Goal: Transaction & Acquisition: Purchase product/service

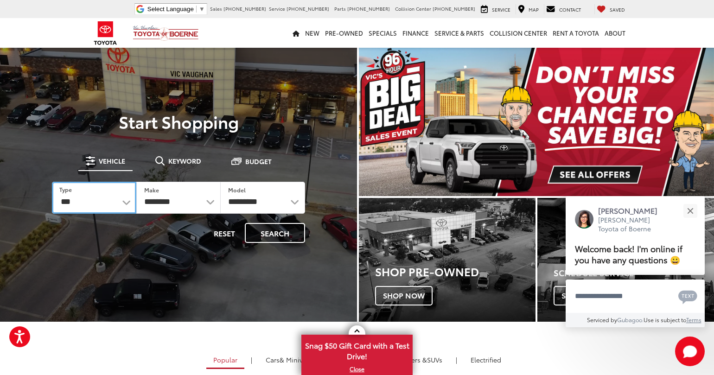
select select "******"
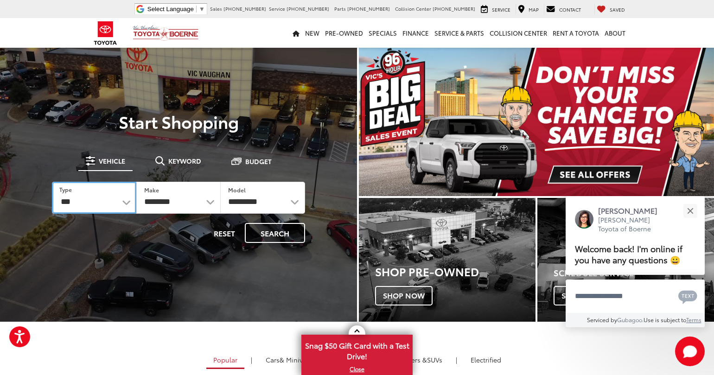
click at [52, 182] on select "*** *** **** *********" at bounding box center [94, 198] width 84 height 32
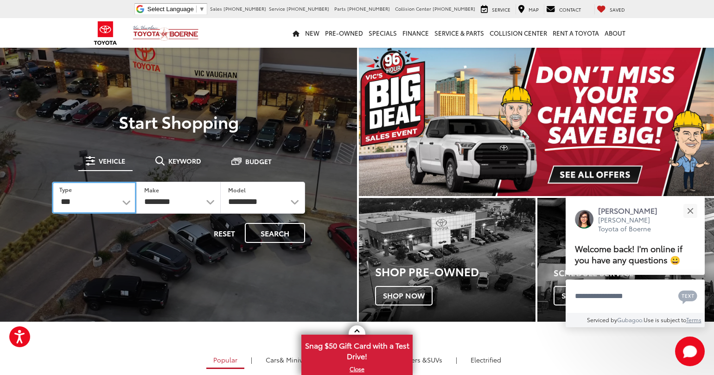
select select
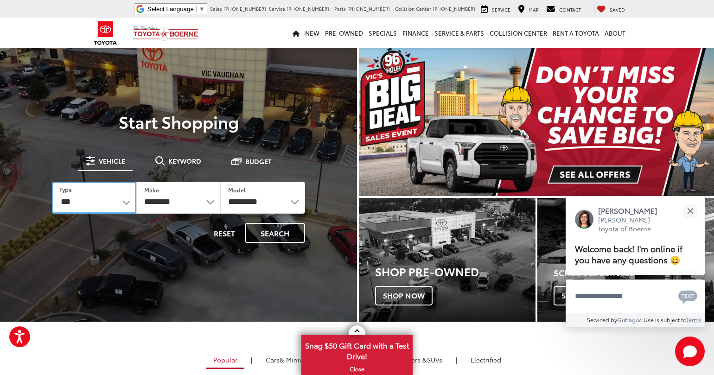
select select
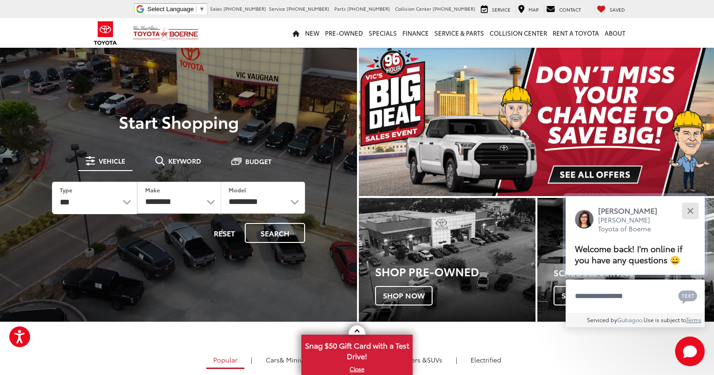
click at [693, 211] on button "Close" at bounding box center [690, 211] width 20 height 20
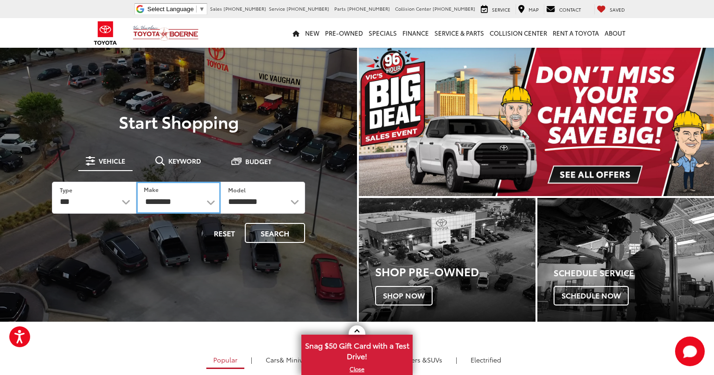
click at [270, 238] on form "**********" at bounding box center [178, 212] width 253 height 61
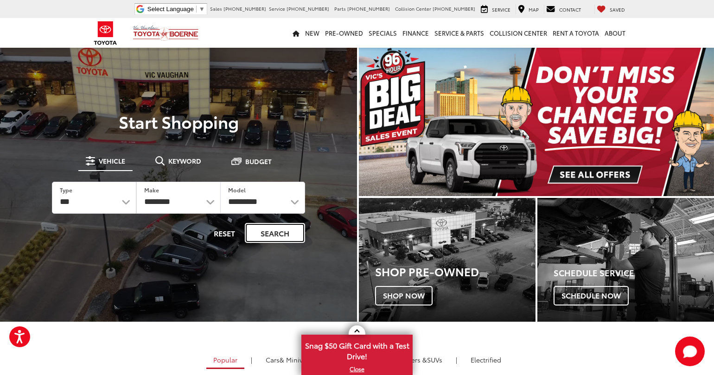
click at [277, 226] on button "Search" at bounding box center [275, 233] width 60 height 20
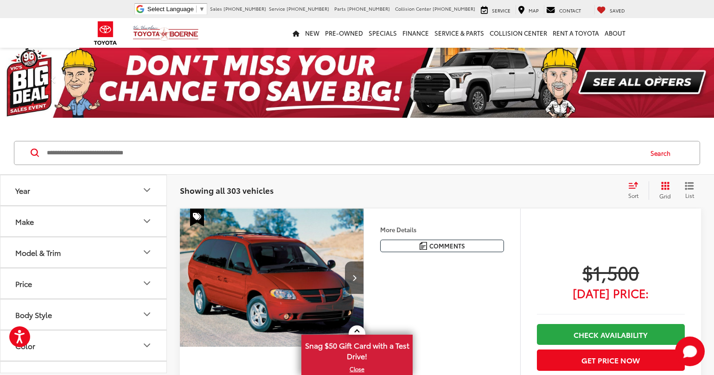
click at [111, 285] on button "Price" at bounding box center [83, 283] width 167 height 30
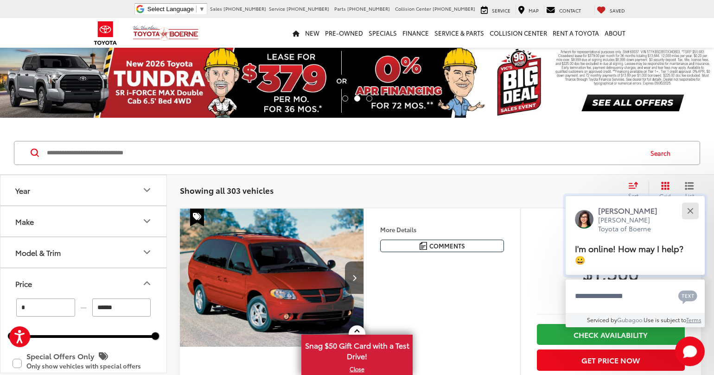
click at [693, 210] on button "Close" at bounding box center [690, 211] width 20 height 20
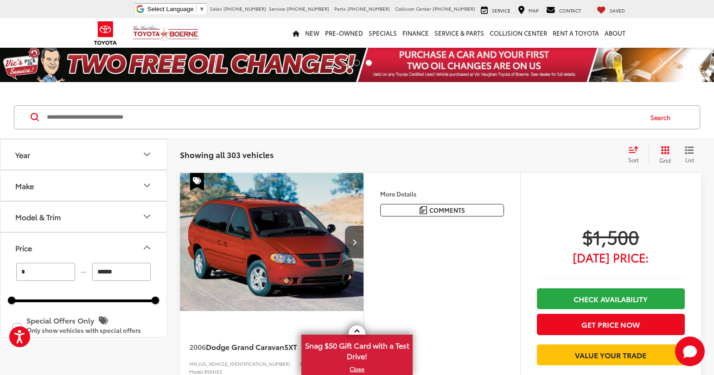
drag, startPoint x: 135, startPoint y: 272, endPoint x: 95, endPoint y: 267, distance: 40.2
click at [95, 267] on input "******" at bounding box center [121, 272] width 59 height 18
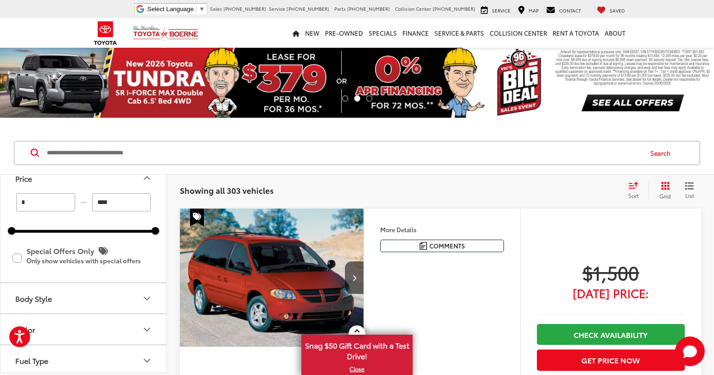
scroll to position [111, 0]
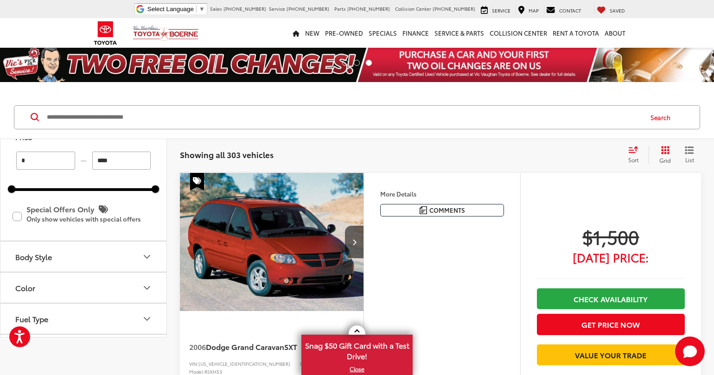
click at [154, 161] on div "* — ****" at bounding box center [84, 161] width 144 height 18
type input "*****"
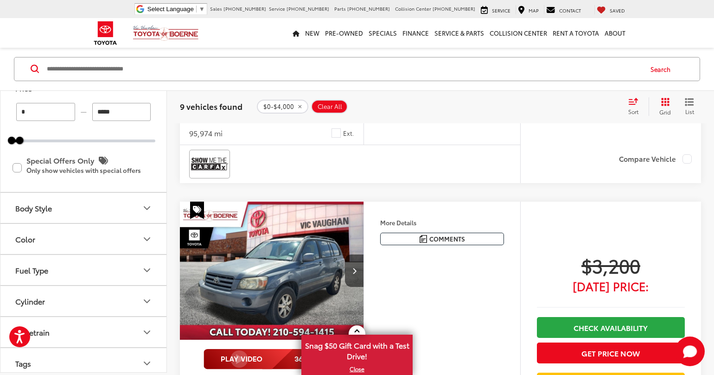
scroll to position [1835, 0]
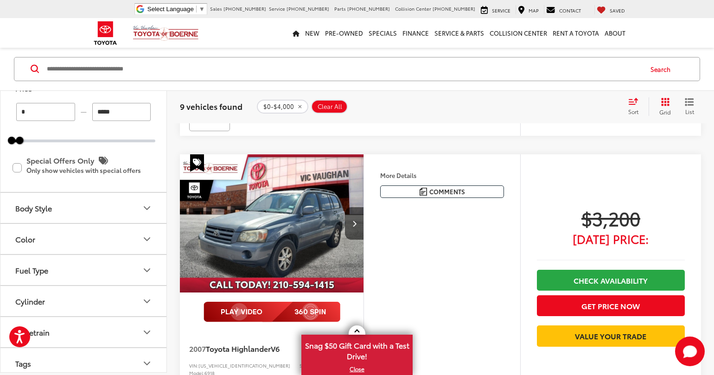
click at [298, 179] on img "2007 Toyota Highlander V6 0" at bounding box center [271, 223] width 185 height 139
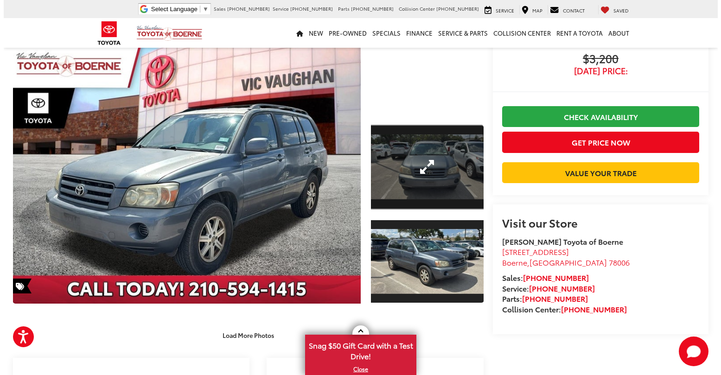
scroll to position [56, 0]
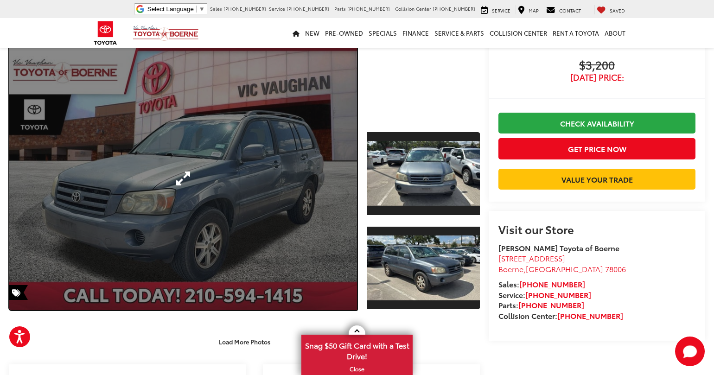
click at [215, 153] on link "Expand Photo 0" at bounding box center [183, 178] width 348 height 264
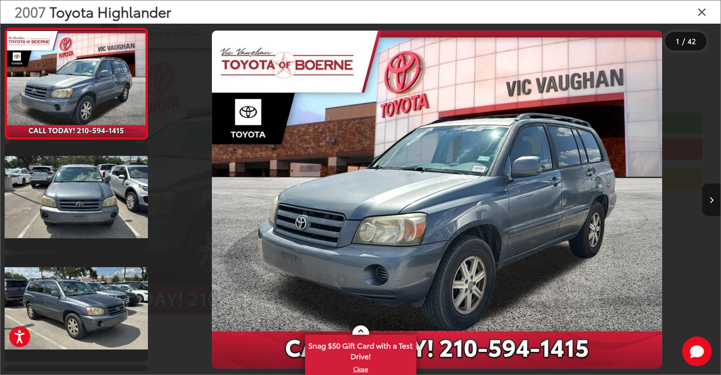
click at [710, 201] on icon "Next image" at bounding box center [711, 200] width 4 height 6
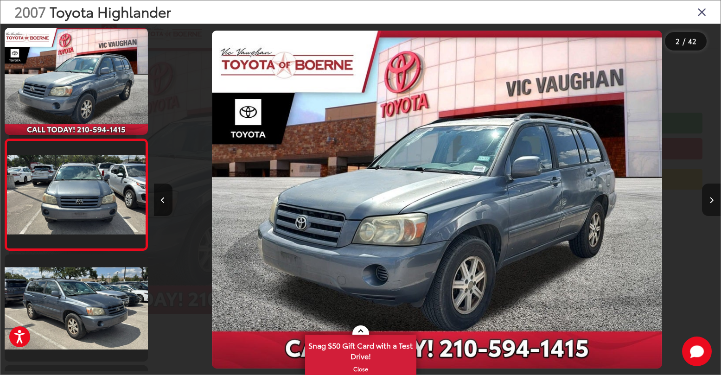
scroll to position [22, 0]
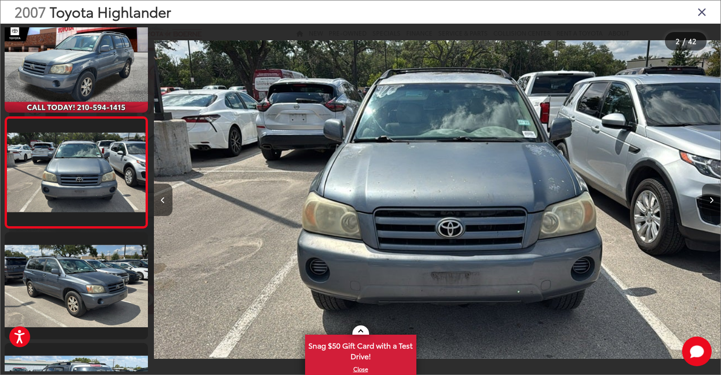
click at [710, 201] on icon "Next image" at bounding box center [711, 200] width 4 height 6
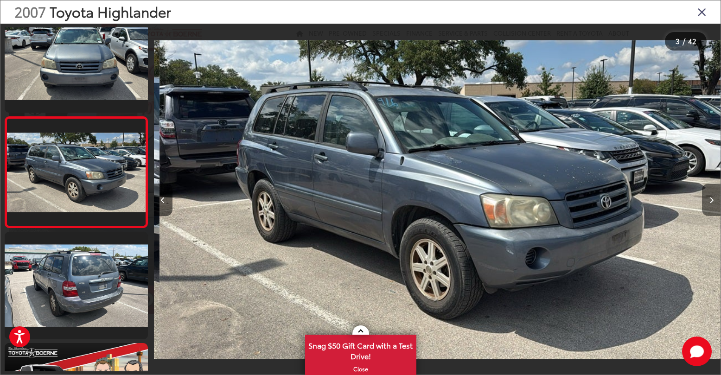
scroll to position [0, 1133]
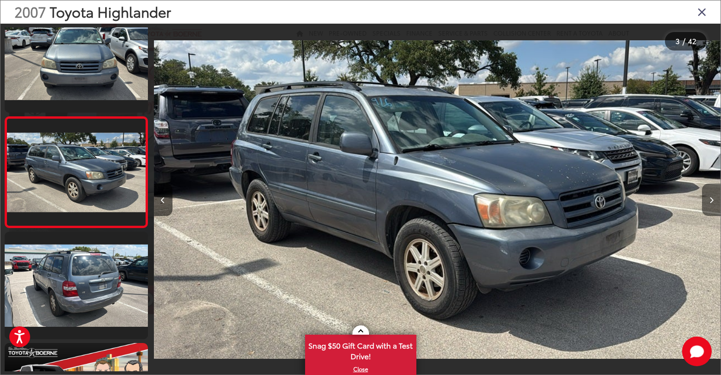
click at [710, 201] on icon "Next image" at bounding box center [711, 200] width 4 height 6
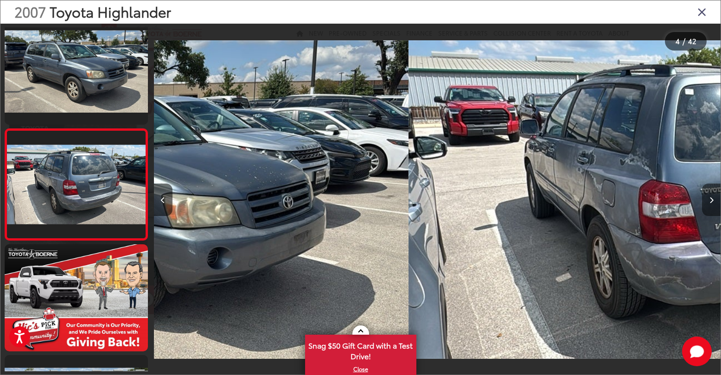
scroll to position [244, 0]
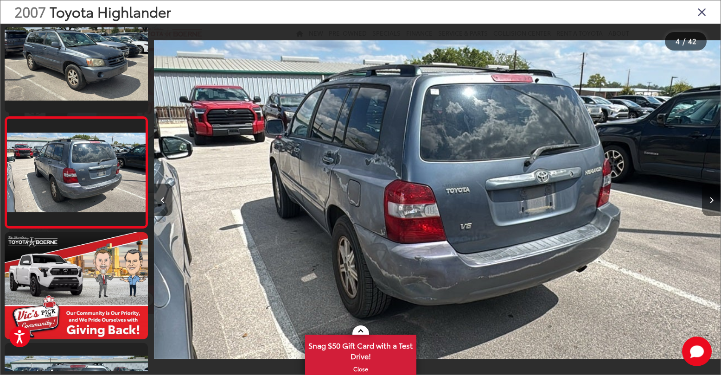
click at [710, 201] on icon "Next image" at bounding box center [711, 200] width 4 height 6
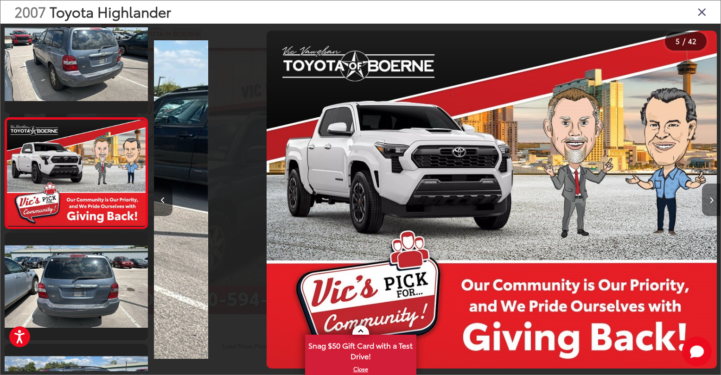
scroll to position [355, 0]
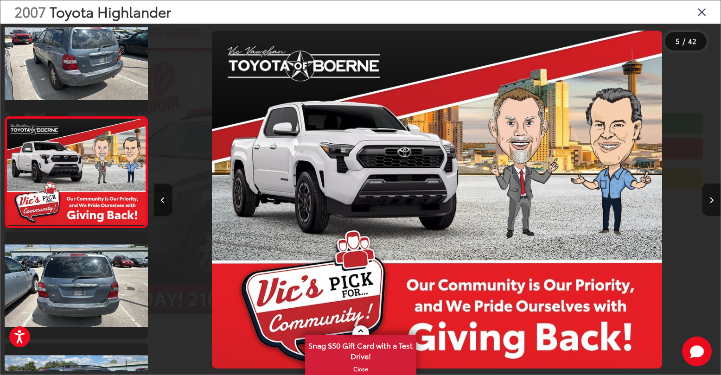
click at [710, 201] on icon "Next image" at bounding box center [711, 200] width 4 height 6
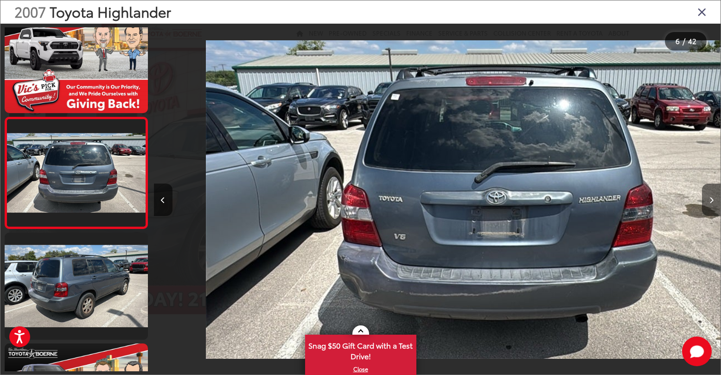
scroll to position [466, 0]
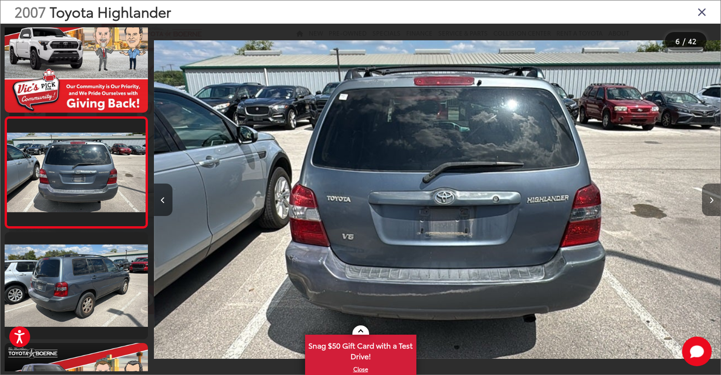
click at [710, 201] on icon "Next image" at bounding box center [711, 200] width 4 height 6
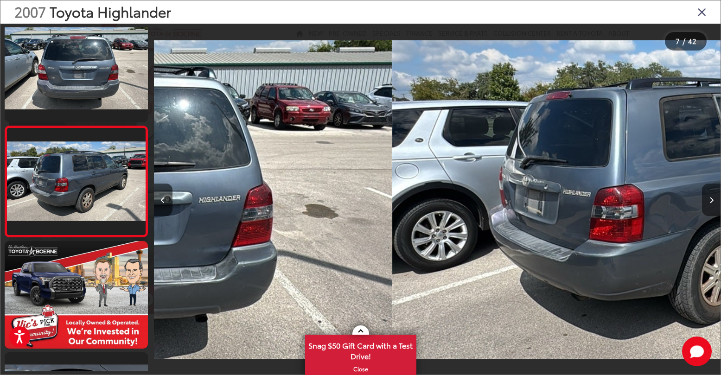
scroll to position [577, 0]
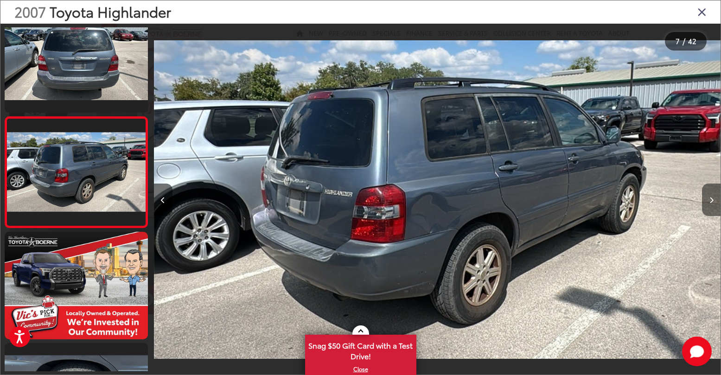
click at [710, 201] on icon "Next image" at bounding box center [711, 200] width 4 height 6
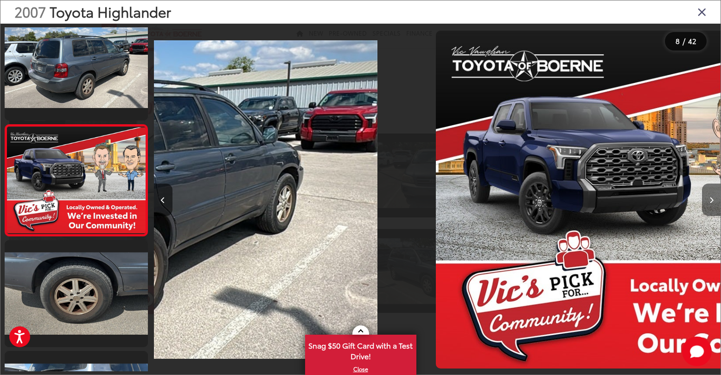
scroll to position [688, 0]
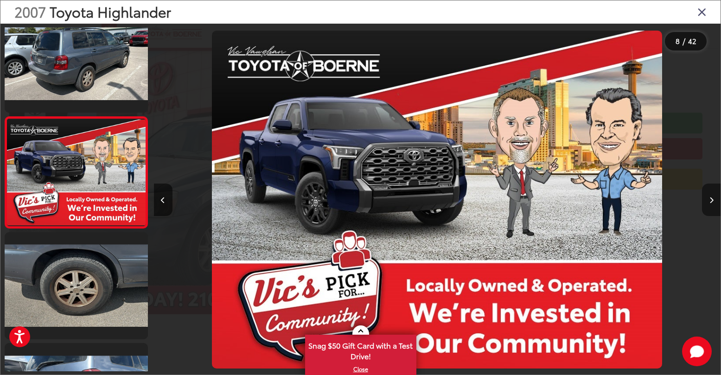
click at [710, 201] on icon "Next image" at bounding box center [711, 200] width 4 height 6
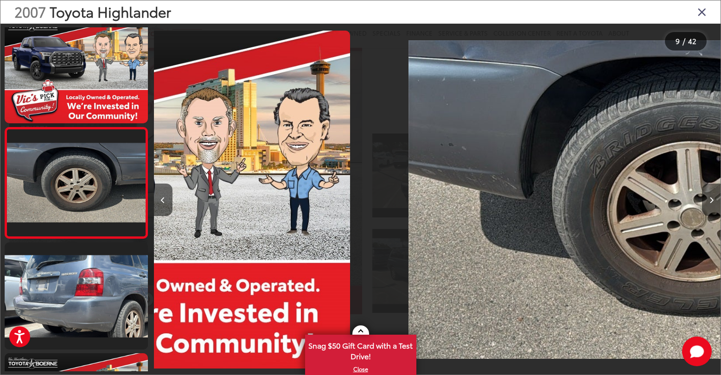
scroll to position [799, 0]
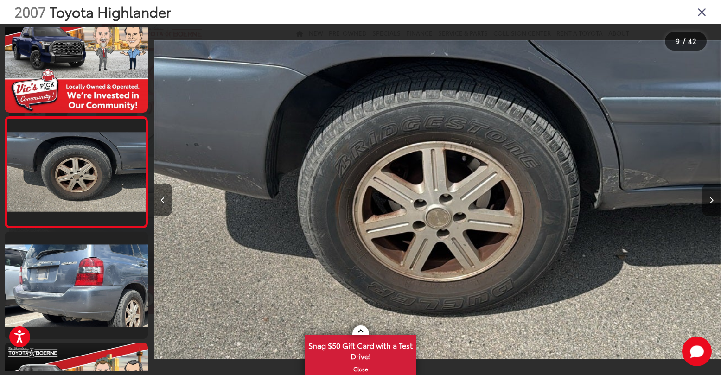
click at [710, 201] on icon "Next image" at bounding box center [711, 200] width 4 height 6
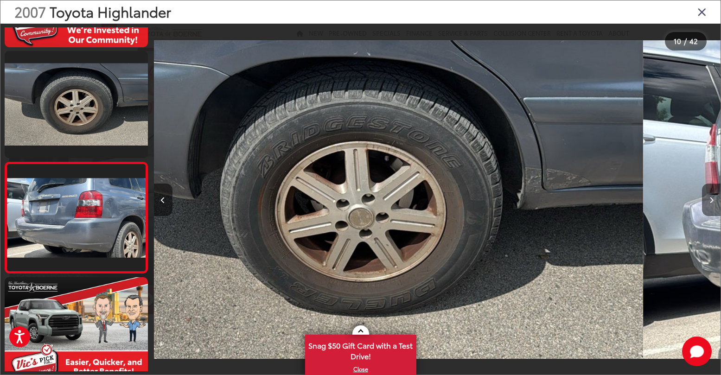
scroll to position [0, 0]
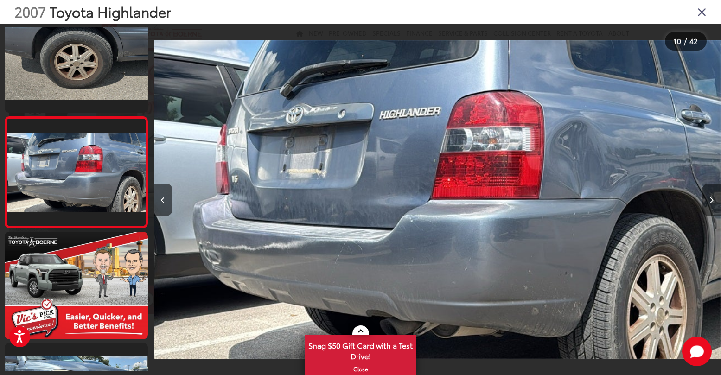
click at [710, 201] on icon "Next image" at bounding box center [711, 200] width 4 height 6
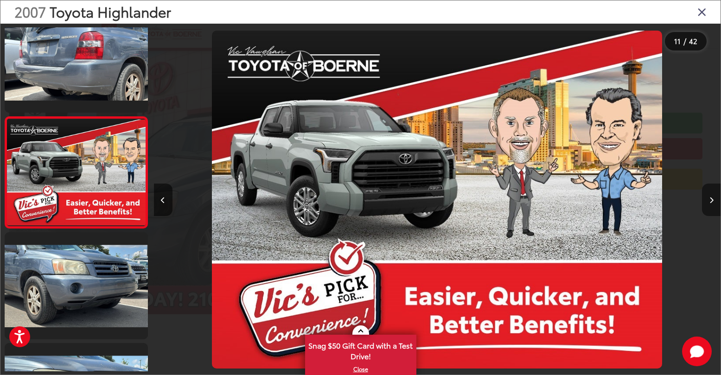
click at [710, 201] on icon "Next image" at bounding box center [711, 200] width 4 height 6
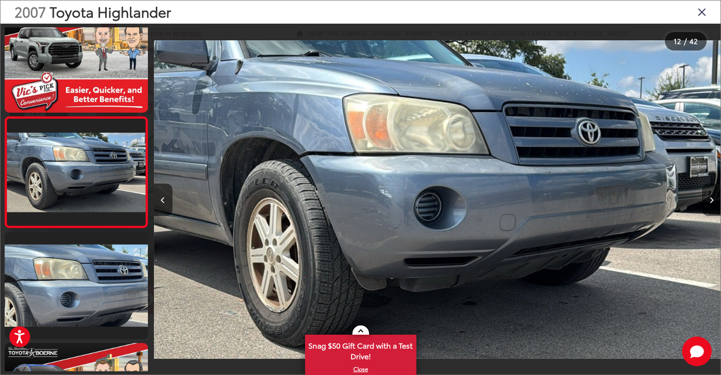
click at [710, 201] on icon "Next image" at bounding box center [711, 200] width 4 height 6
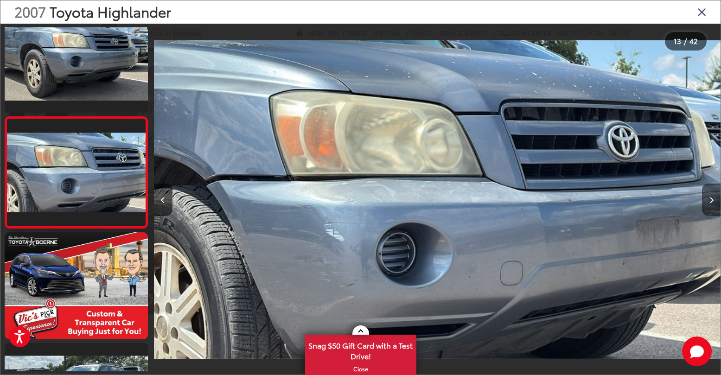
click at [710, 201] on icon "Next image" at bounding box center [711, 200] width 4 height 6
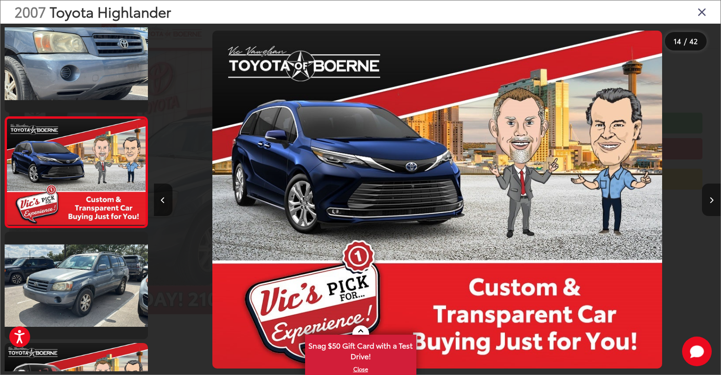
click at [710, 201] on icon "Next image" at bounding box center [711, 200] width 4 height 6
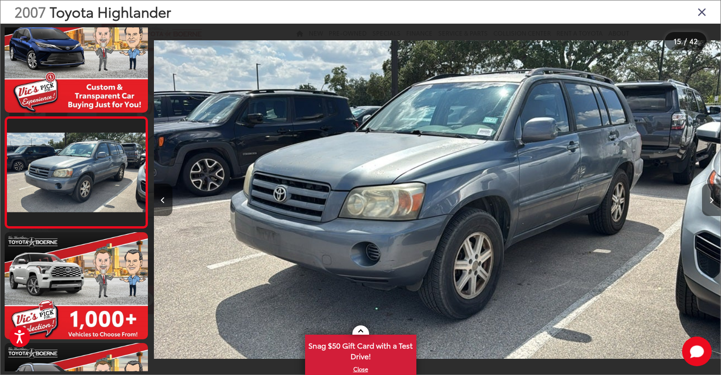
click at [710, 201] on icon "Next image" at bounding box center [711, 200] width 4 height 6
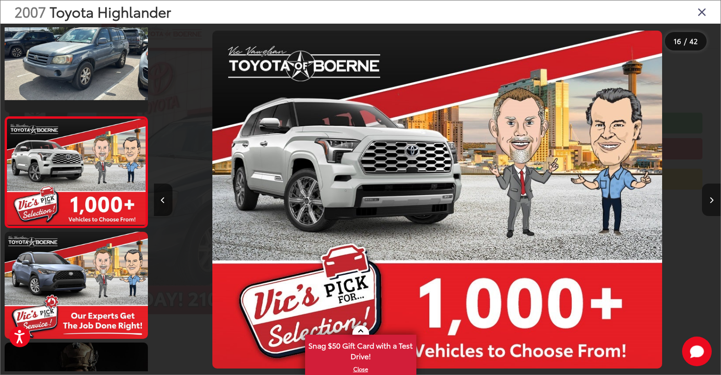
click at [710, 201] on icon "Next image" at bounding box center [711, 200] width 4 height 6
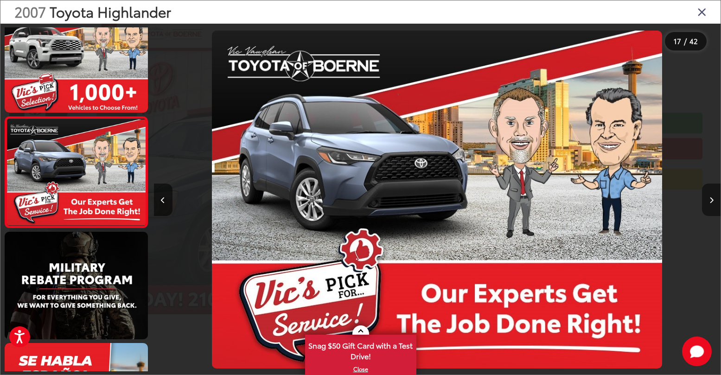
click at [710, 201] on icon "Next image" at bounding box center [711, 200] width 4 height 6
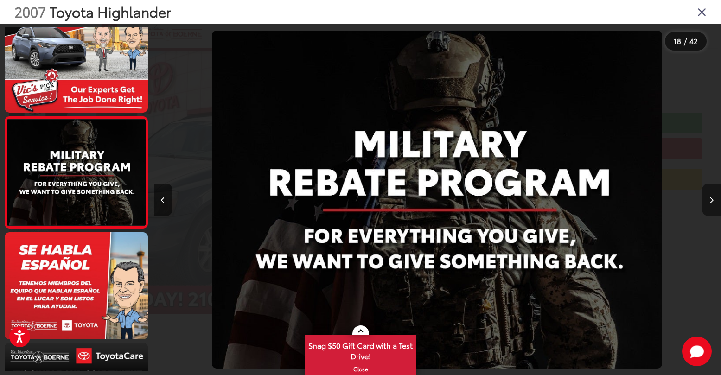
click at [710, 201] on icon "Next image" at bounding box center [711, 200] width 4 height 6
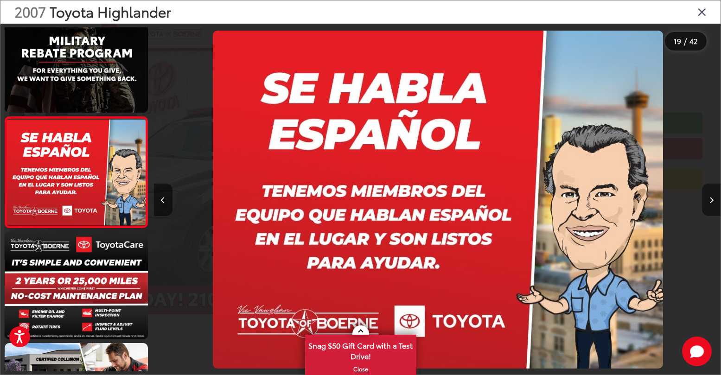
click at [710, 201] on icon "Next image" at bounding box center [711, 200] width 4 height 6
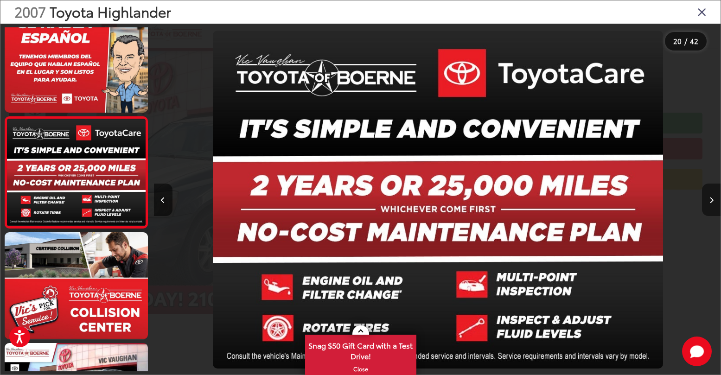
click at [710, 201] on icon "Next image" at bounding box center [711, 200] width 4 height 6
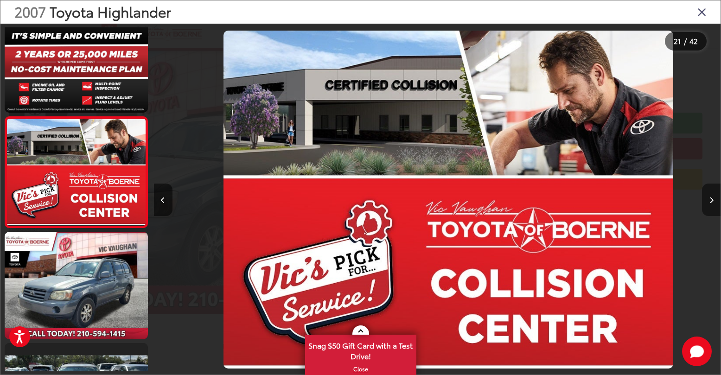
click at [710, 201] on icon "Next image" at bounding box center [711, 200] width 4 height 6
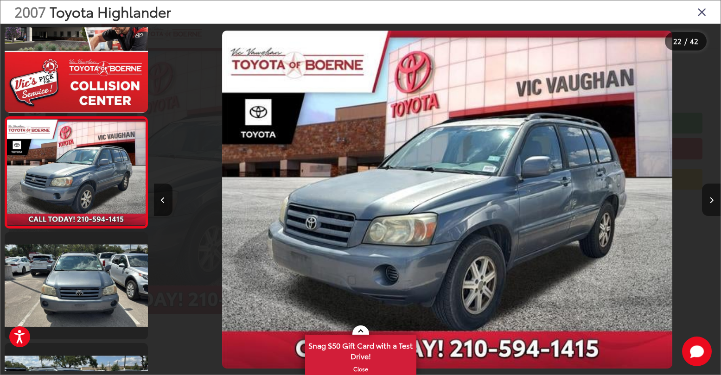
click at [710, 201] on icon "Next image" at bounding box center [711, 200] width 4 height 6
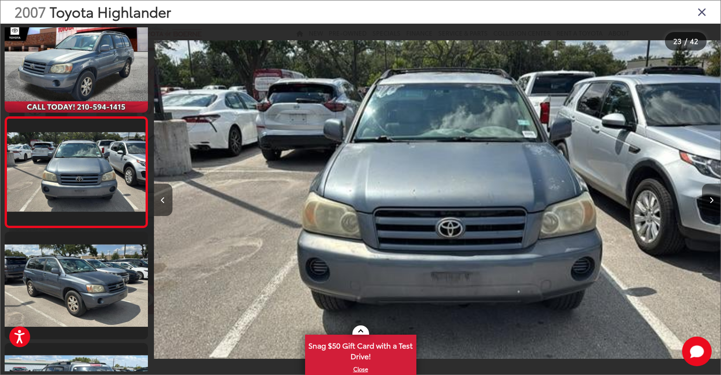
click at [710, 201] on icon "Next image" at bounding box center [711, 200] width 4 height 6
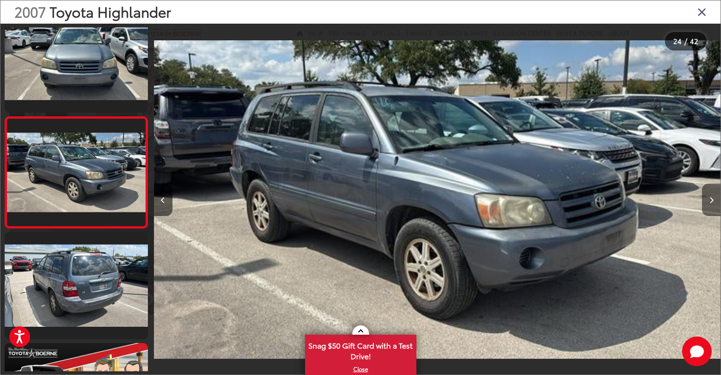
click at [710, 201] on icon "Next image" at bounding box center [711, 200] width 4 height 6
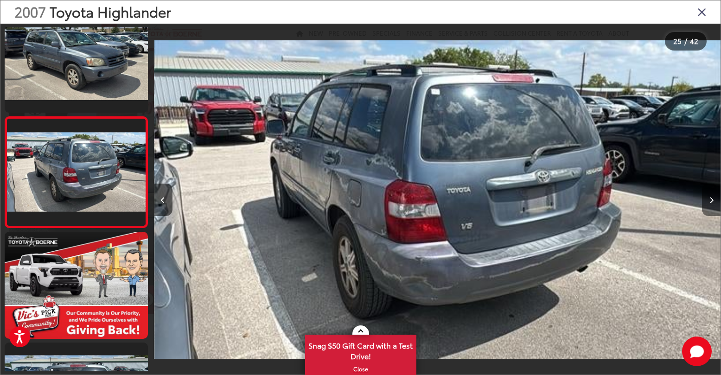
click at [710, 201] on icon "Next image" at bounding box center [711, 200] width 4 height 6
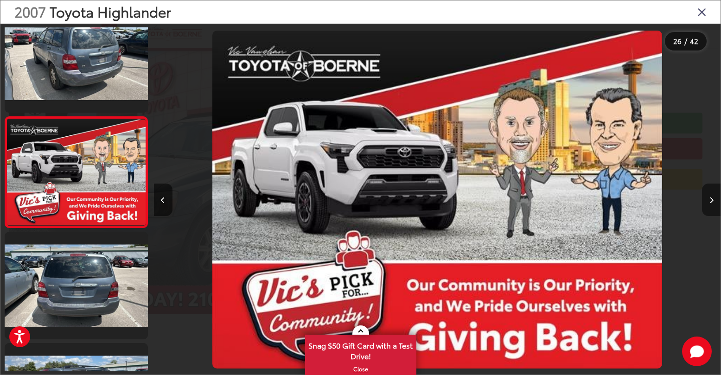
click at [710, 201] on icon "Next image" at bounding box center [711, 200] width 4 height 6
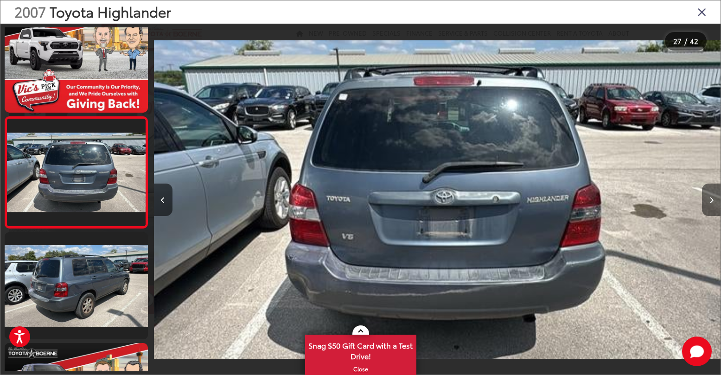
click at [710, 201] on icon "Next image" at bounding box center [711, 200] width 4 height 6
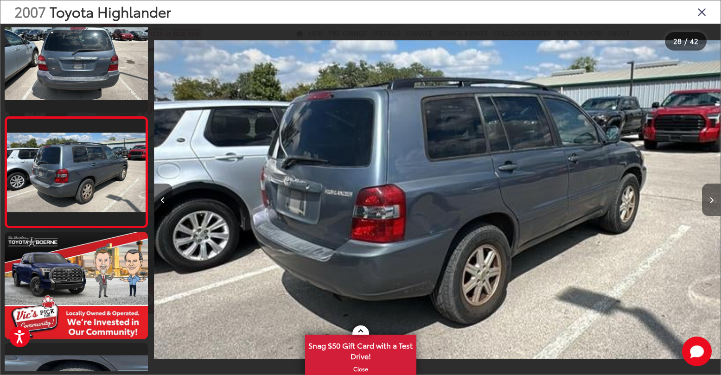
click at [710, 201] on icon "Next image" at bounding box center [711, 200] width 4 height 6
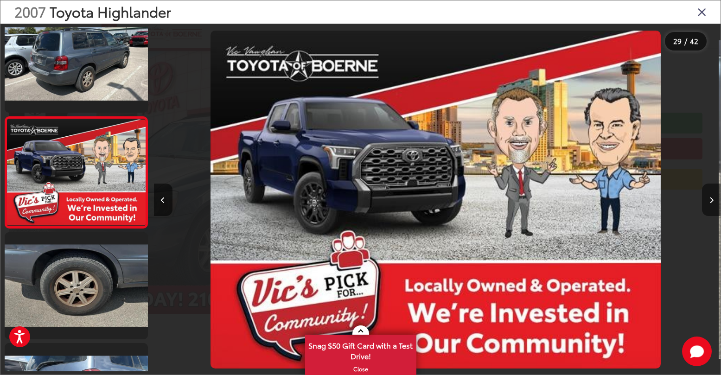
click at [710, 201] on icon "Next image" at bounding box center [711, 200] width 4 height 6
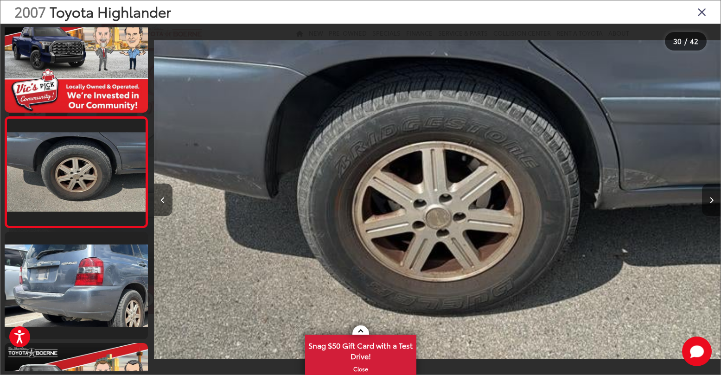
click at [710, 201] on icon "Next image" at bounding box center [711, 200] width 4 height 6
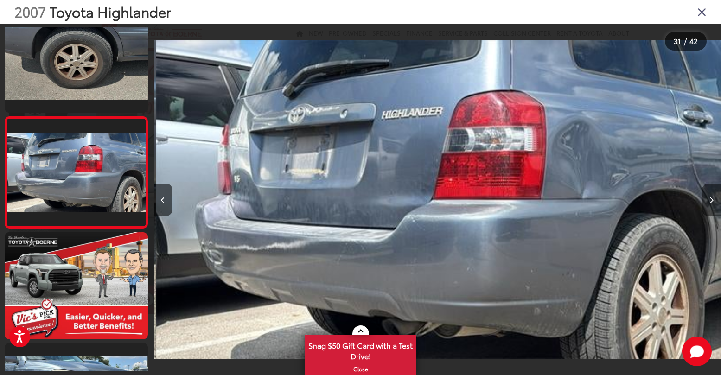
click at [710, 201] on icon "Next image" at bounding box center [711, 200] width 4 height 6
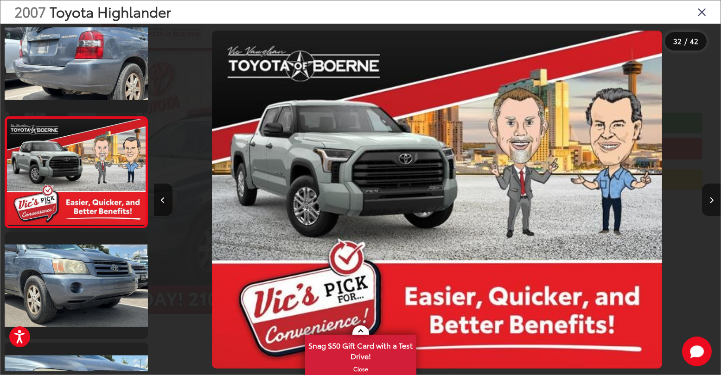
click at [710, 201] on icon "Next image" at bounding box center [711, 200] width 4 height 6
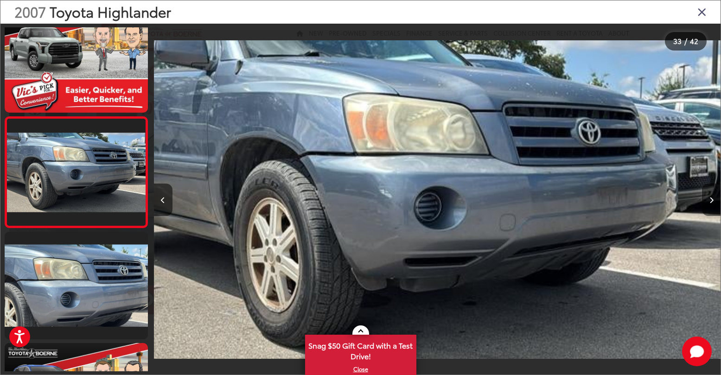
click at [710, 201] on icon "Next image" at bounding box center [711, 200] width 4 height 6
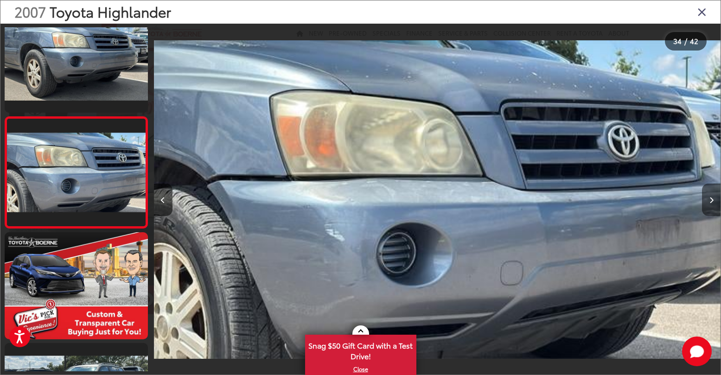
click at [710, 201] on icon "Next image" at bounding box center [711, 200] width 4 height 6
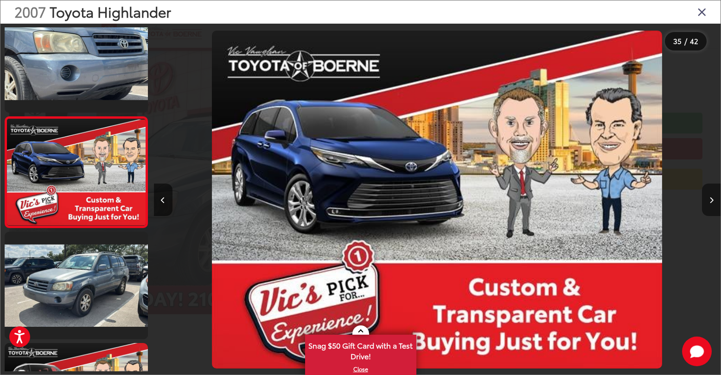
click at [710, 201] on icon "Next image" at bounding box center [711, 200] width 4 height 6
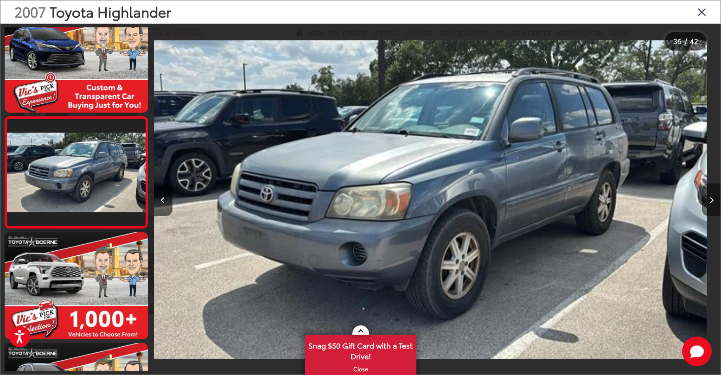
click at [710, 201] on icon "Next image" at bounding box center [711, 200] width 4 height 6
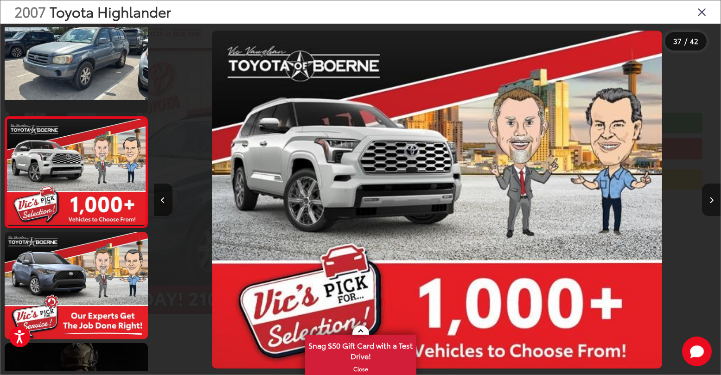
click at [710, 201] on icon "Next image" at bounding box center [711, 200] width 4 height 6
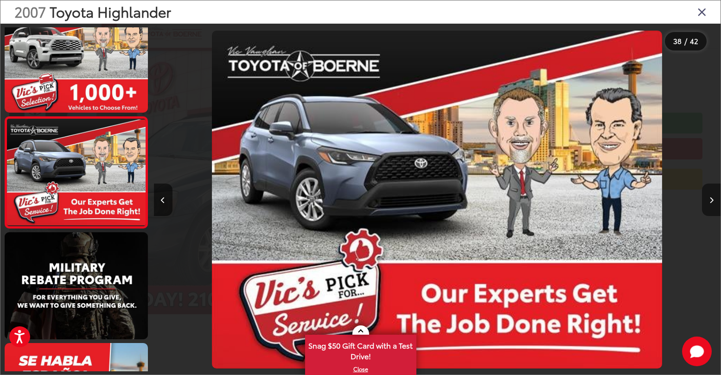
click at [710, 201] on icon "Next image" at bounding box center [711, 200] width 4 height 6
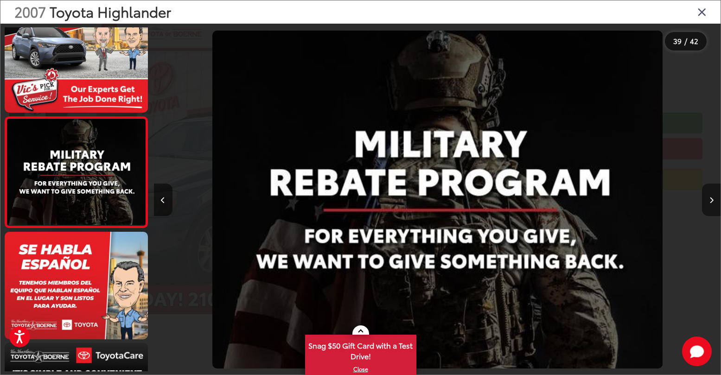
click at [710, 201] on icon "Next image" at bounding box center [711, 200] width 4 height 6
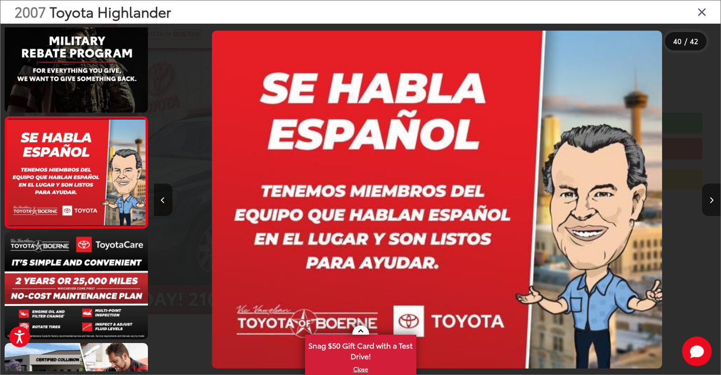
click at [710, 201] on icon "Next image" at bounding box center [711, 200] width 4 height 6
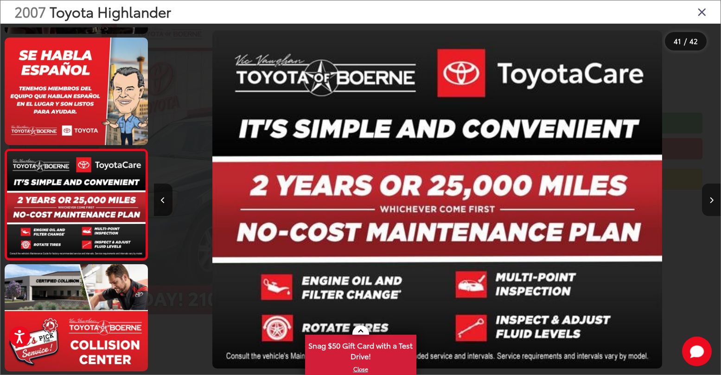
click at [710, 201] on icon "Next image" at bounding box center [711, 200] width 4 height 6
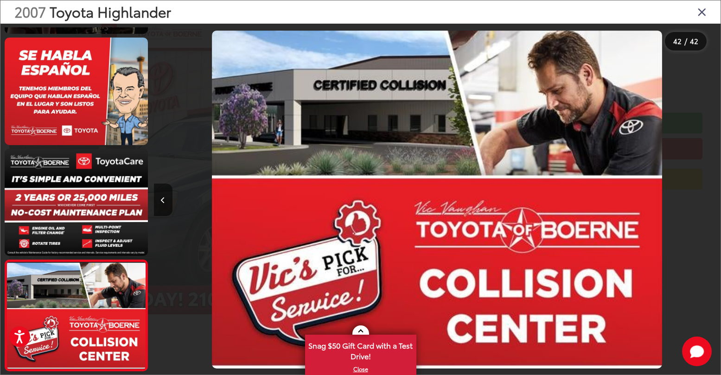
click at [710, 201] on div at bounding box center [649, 200] width 142 height 352
drag, startPoint x: 696, startPoint y: 15, endPoint x: 705, endPoint y: 6, distance: 13.1
click at [705, 6] on div "2007 Toyota Highlander" at bounding box center [360, 11] width 720 height 23
click at [705, 6] on icon "Close gallery" at bounding box center [701, 12] width 9 height 12
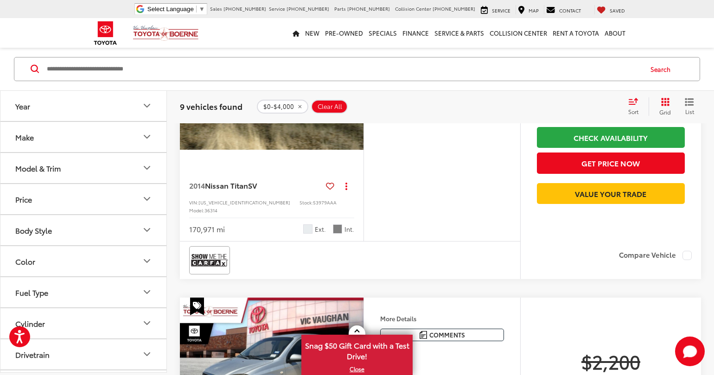
scroll to position [1112, 0]
